Goal: Use online tool/utility: Utilize a website feature to perform a specific function

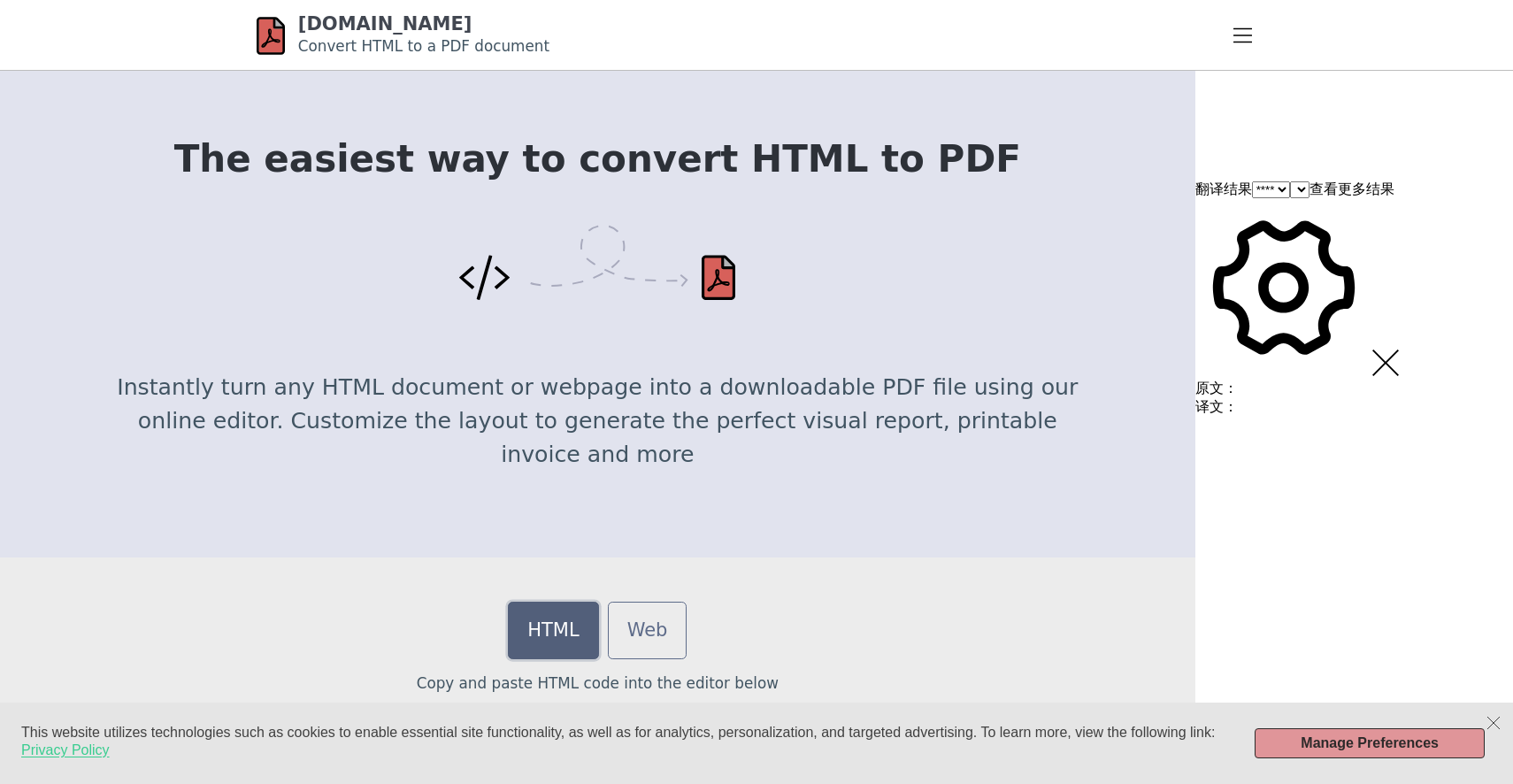
click at [598, 627] on link "HTML" at bounding box center [552, 630] width 91 height 57
click at [598, 626] on link "HTML" at bounding box center [552, 630] width 91 height 57
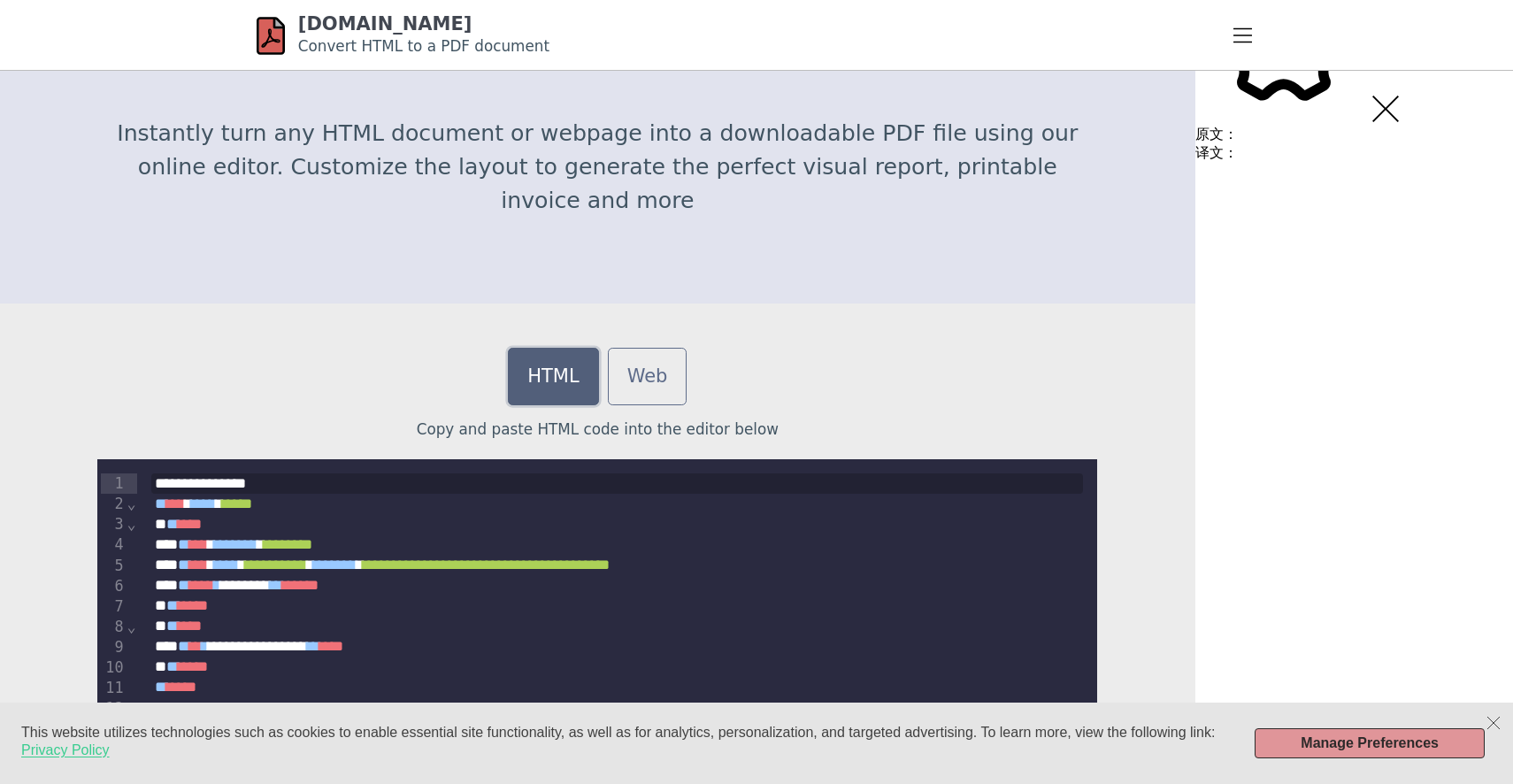
scroll to position [258, 0]
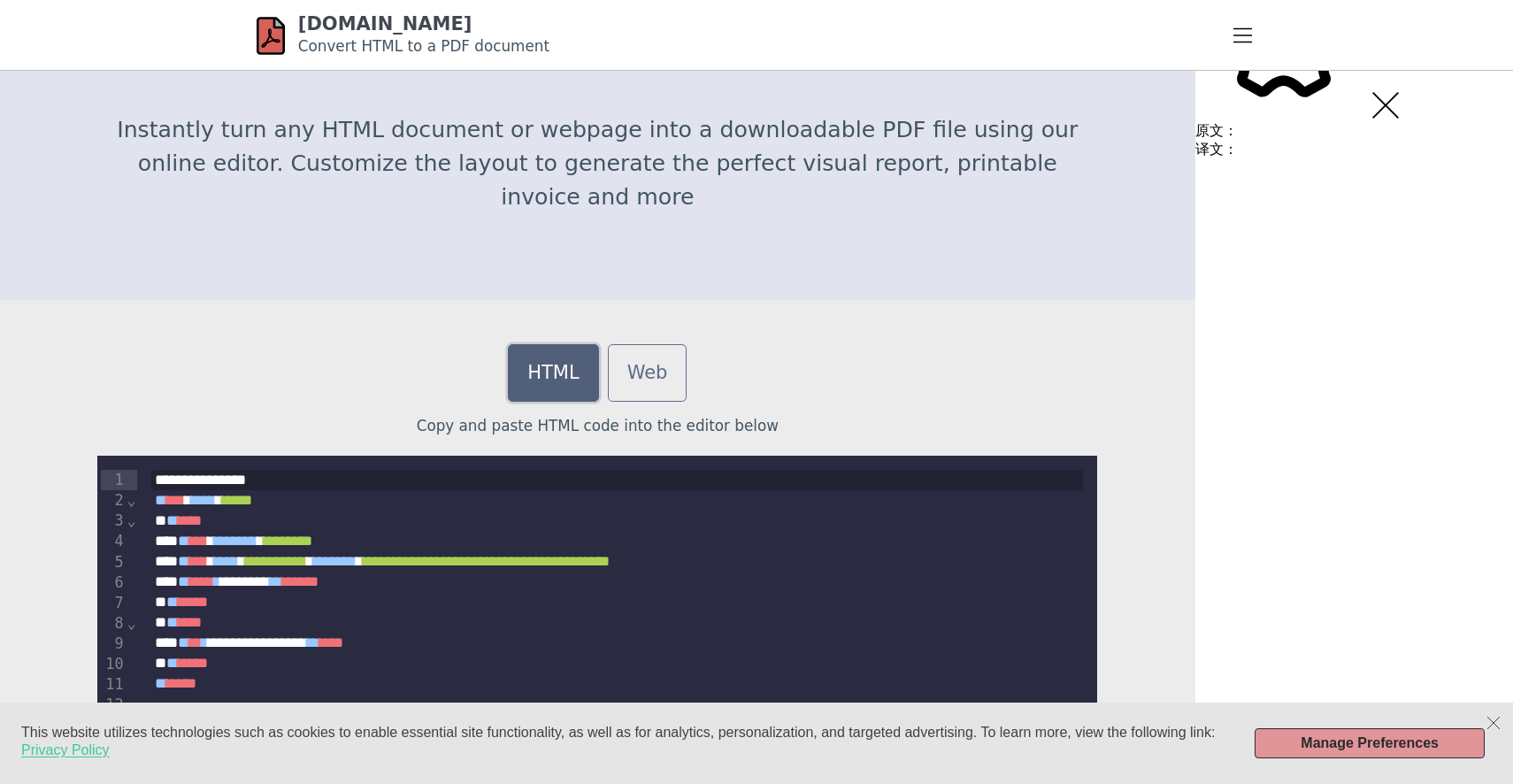
click at [598, 380] on link "HTML" at bounding box center [552, 373] width 91 height 57
click at [688, 372] on link "Web" at bounding box center [647, 373] width 79 height 57
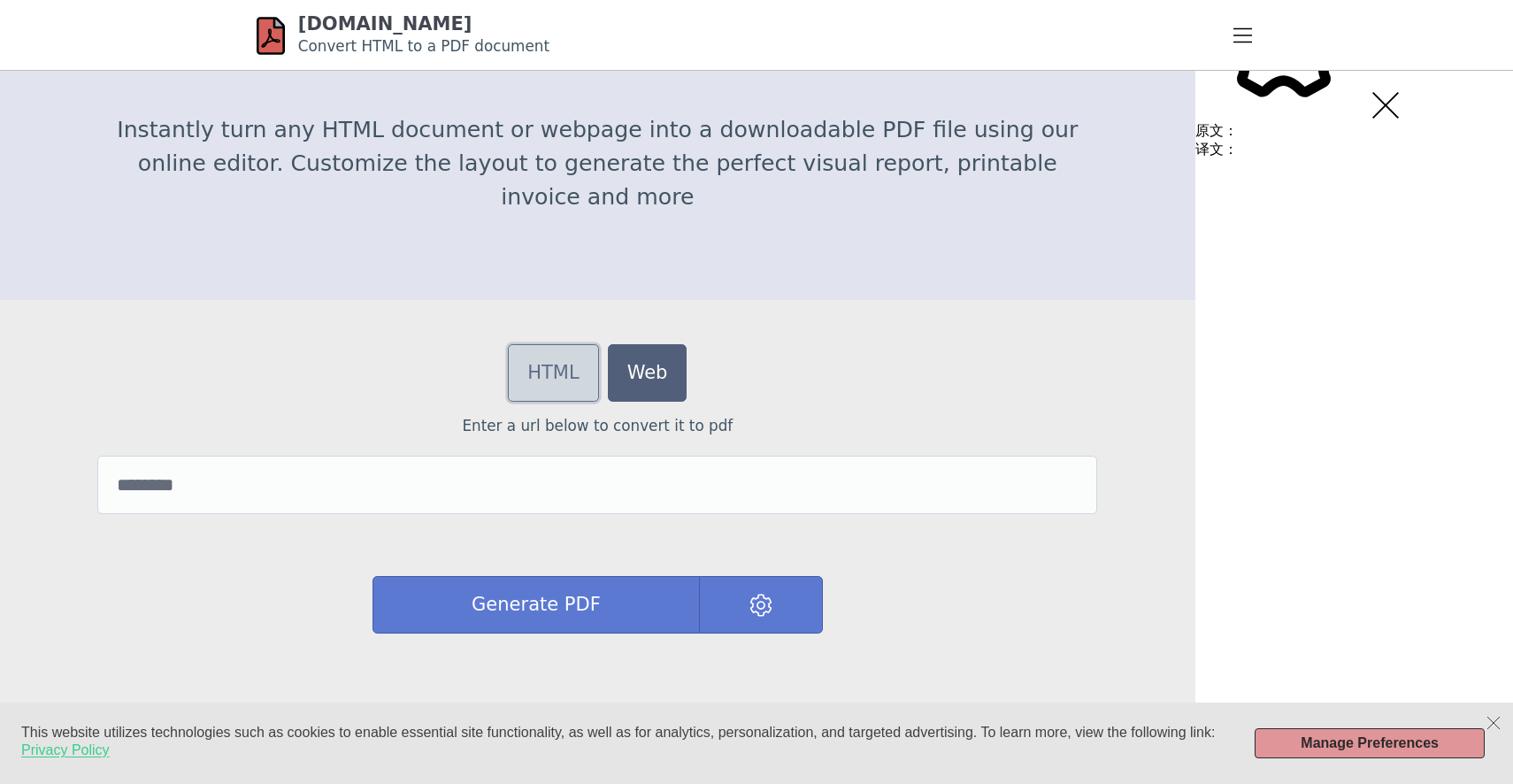
click at [598, 378] on link "HTML" at bounding box center [552, 373] width 91 height 57
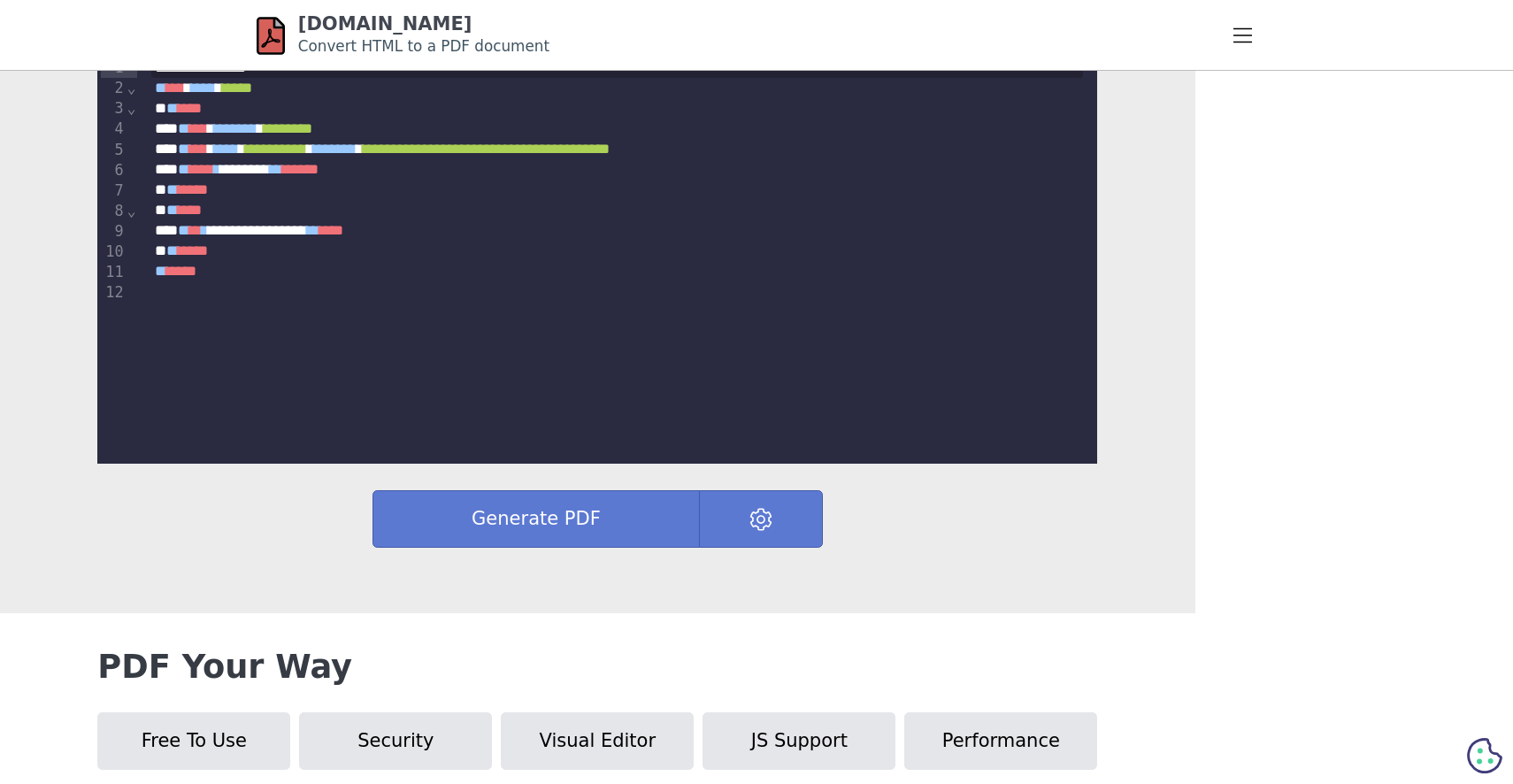
scroll to position [444, 0]
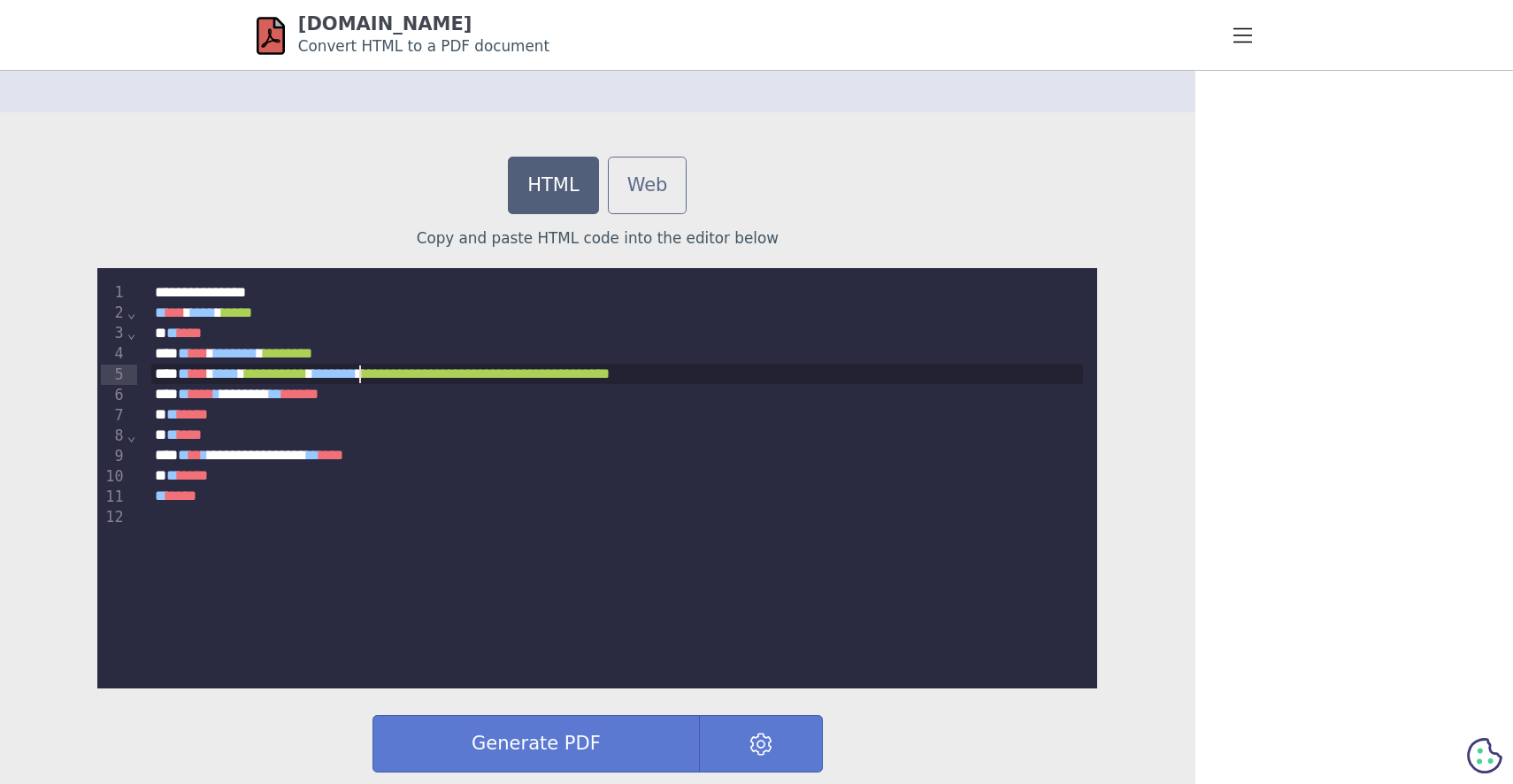
click at [517, 383] on div "* ***** * ******** ** ***** *" at bounding box center [617, 393] width 932 height 20
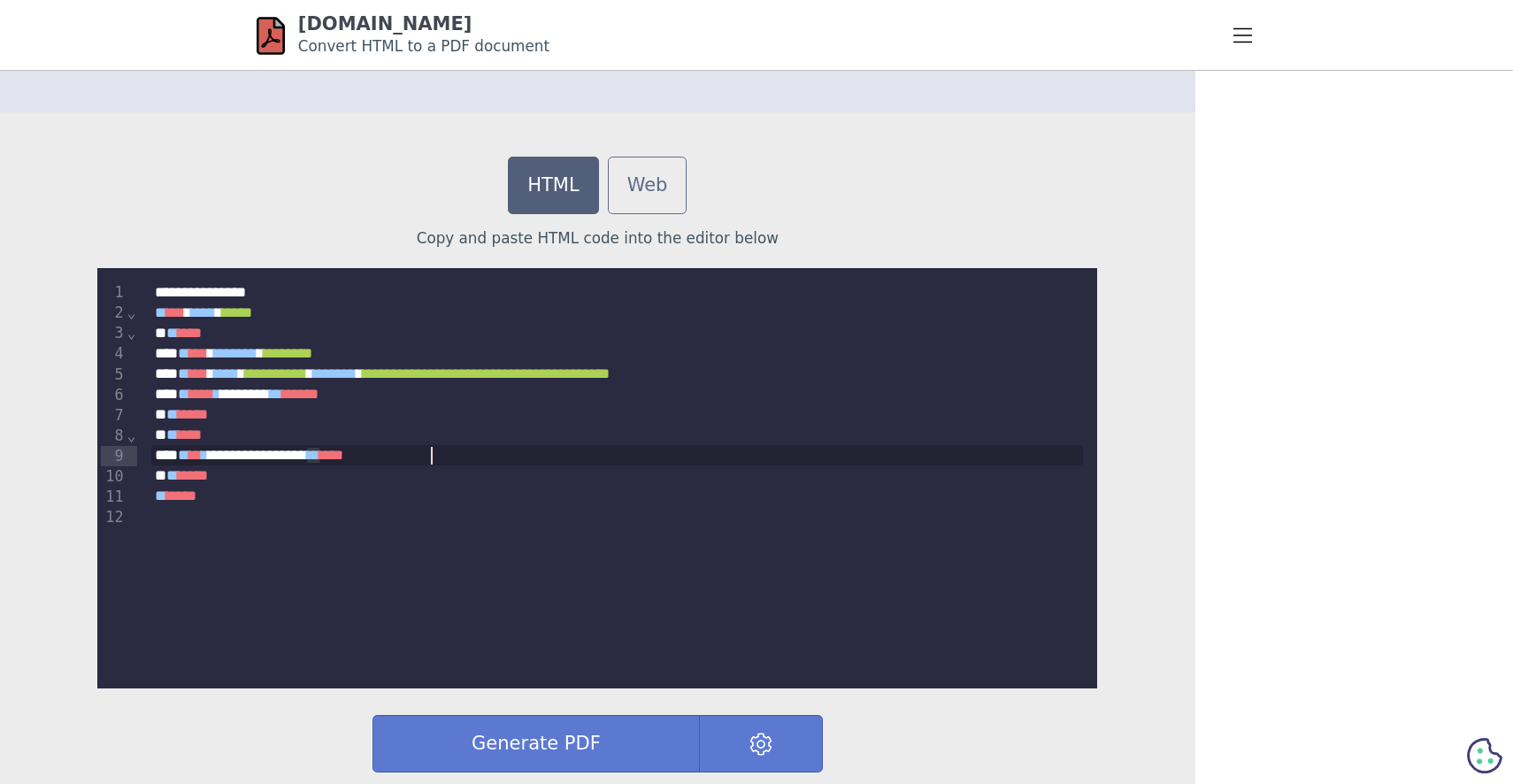
click at [754, 455] on div "**********" at bounding box center [617, 454] width 932 height 20
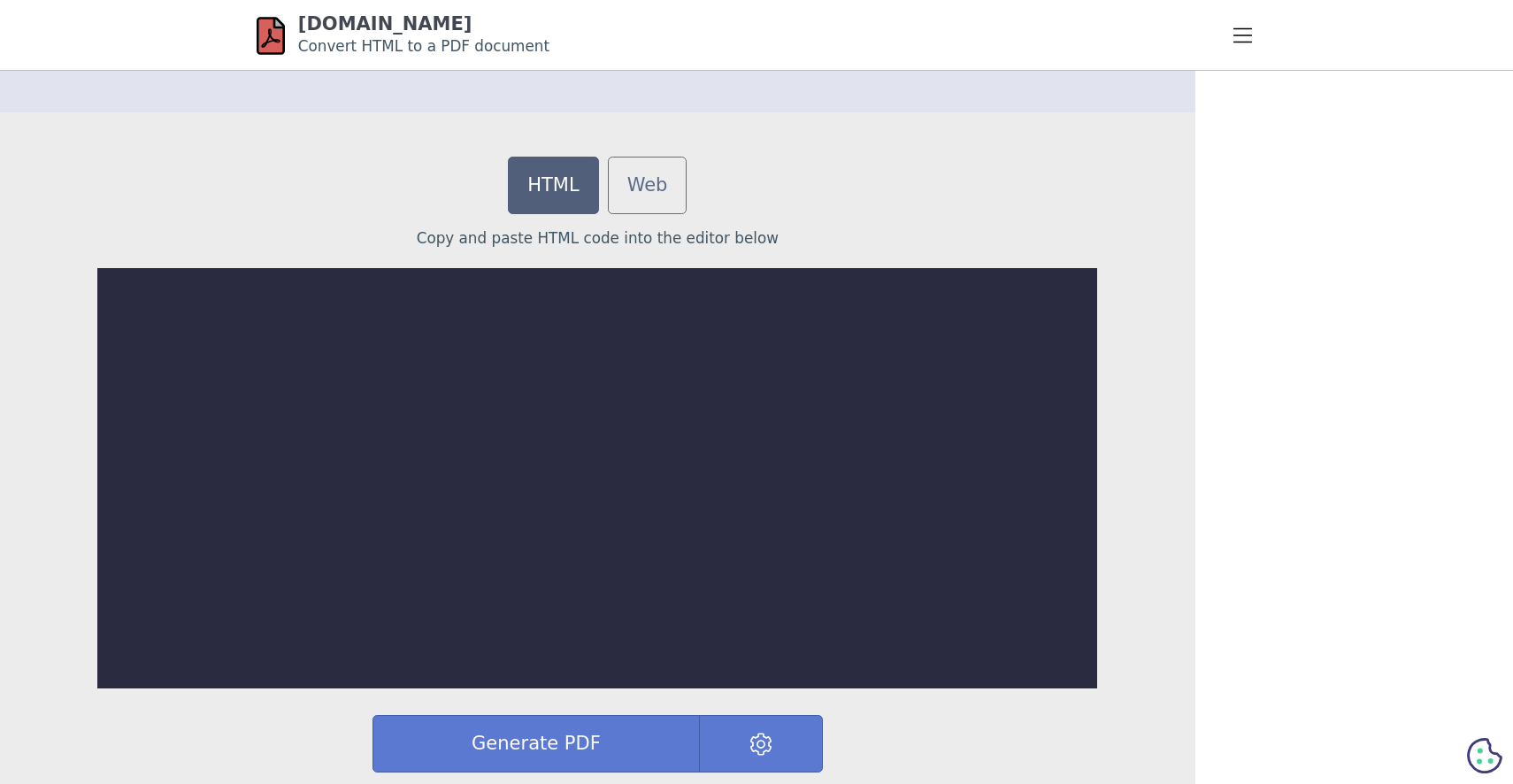
scroll to position [39256, 0]
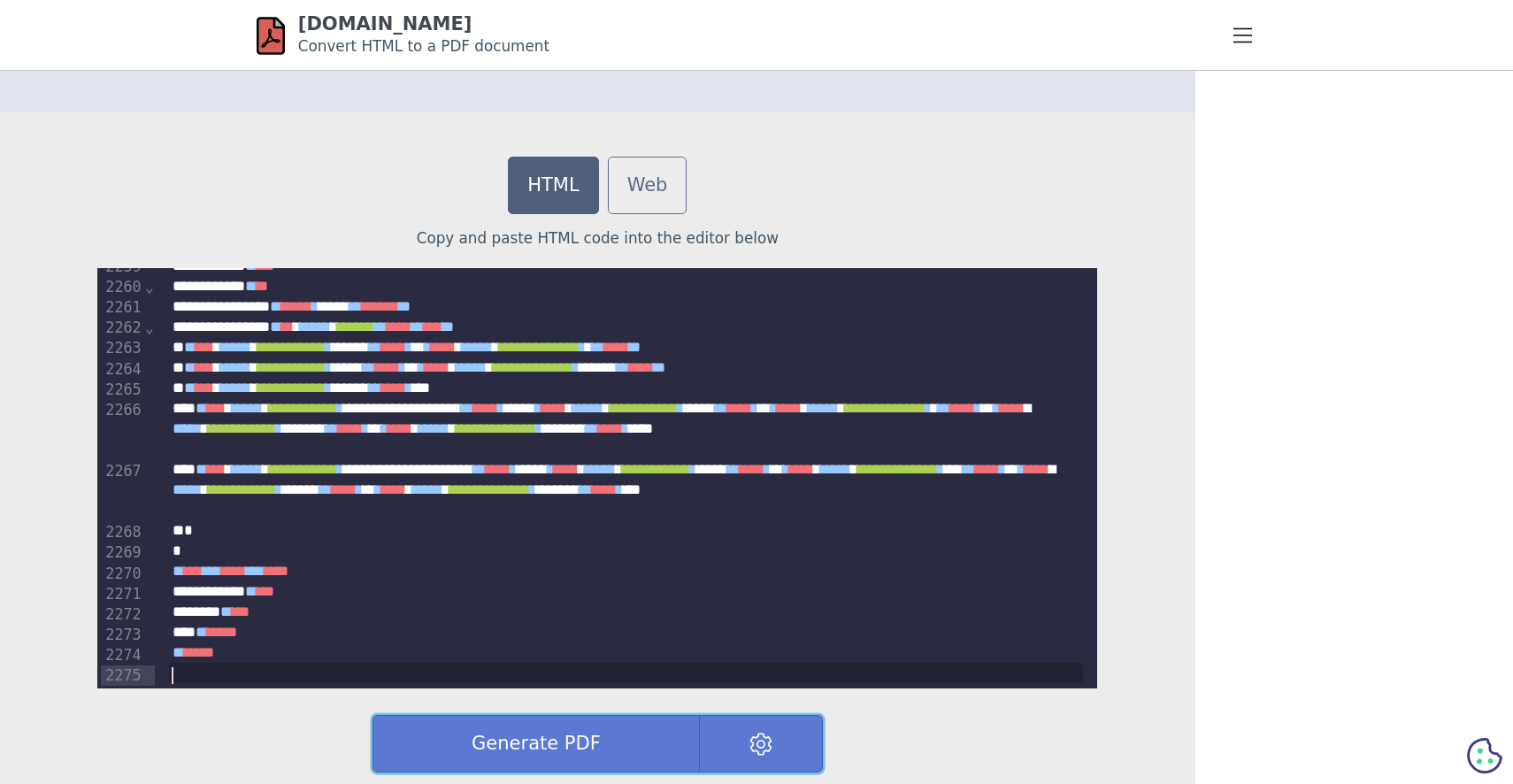
click at [690, 736] on button "Generate PDF" at bounding box center [535, 743] width 327 height 57
